Goal: Communication & Community: Answer question/provide support

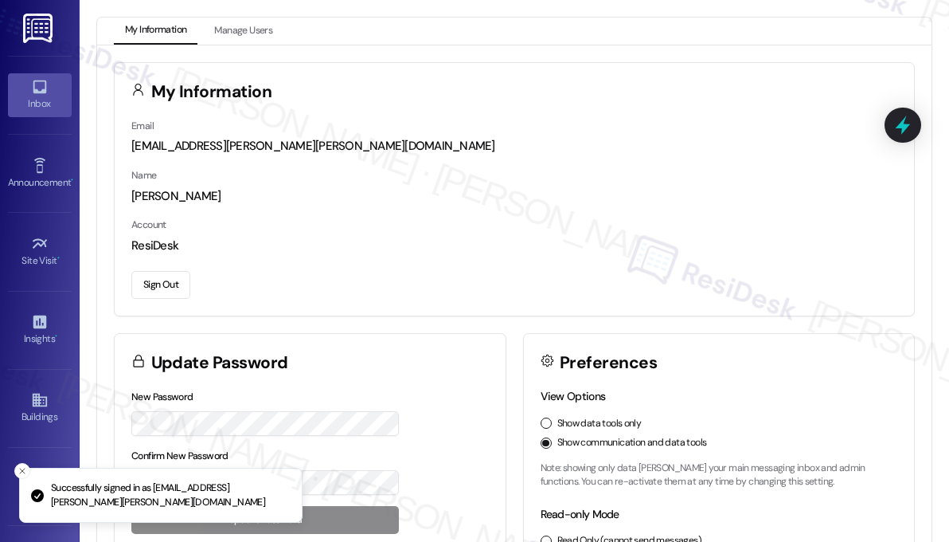
click at [54, 93] on link "Inbox" at bounding box center [40, 94] width 64 height 43
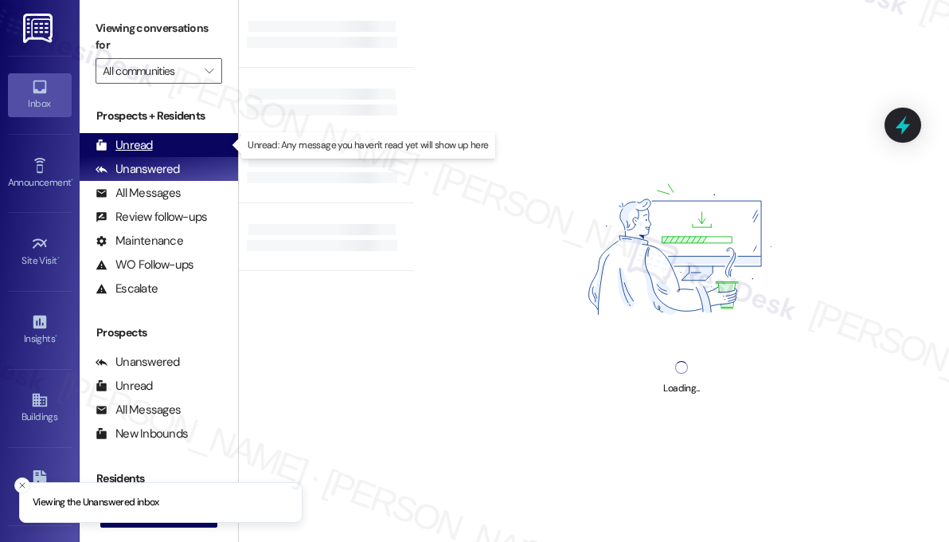
click at [181, 143] on div "Unread (0)" at bounding box center [159, 145] width 159 height 24
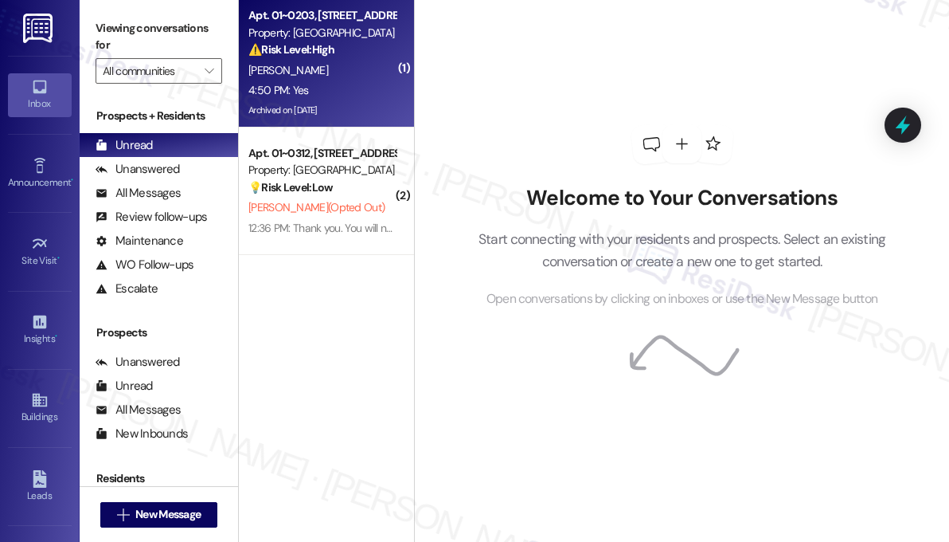
click at [319, 80] on div "4:50 PM: Yes 4:50 PM: Yes" at bounding box center [322, 90] width 151 height 20
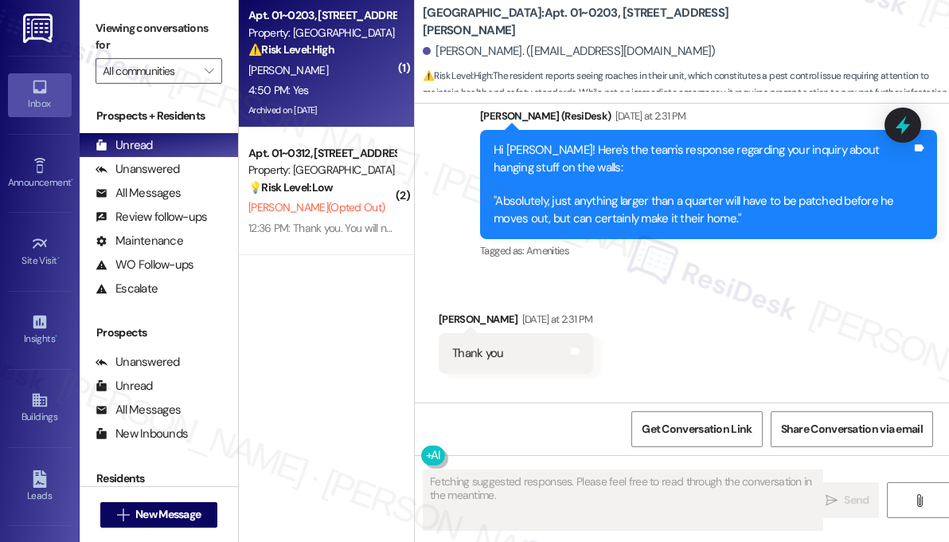
scroll to position [26606, 0]
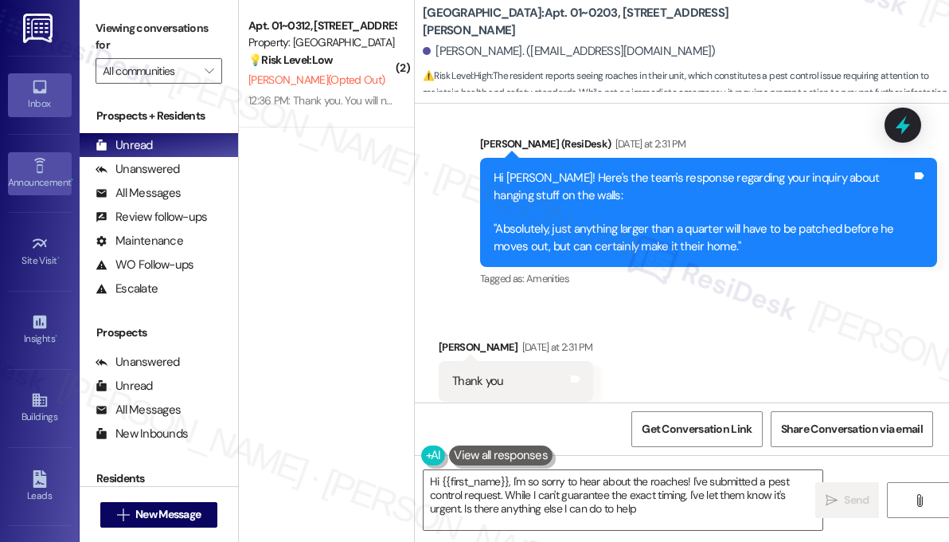
type textarea "Hi {{first_name}}, I'm so sorry to hear about the roaches! I've submitted a pes…"
